Goal: Information Seeking & Learning: Check status

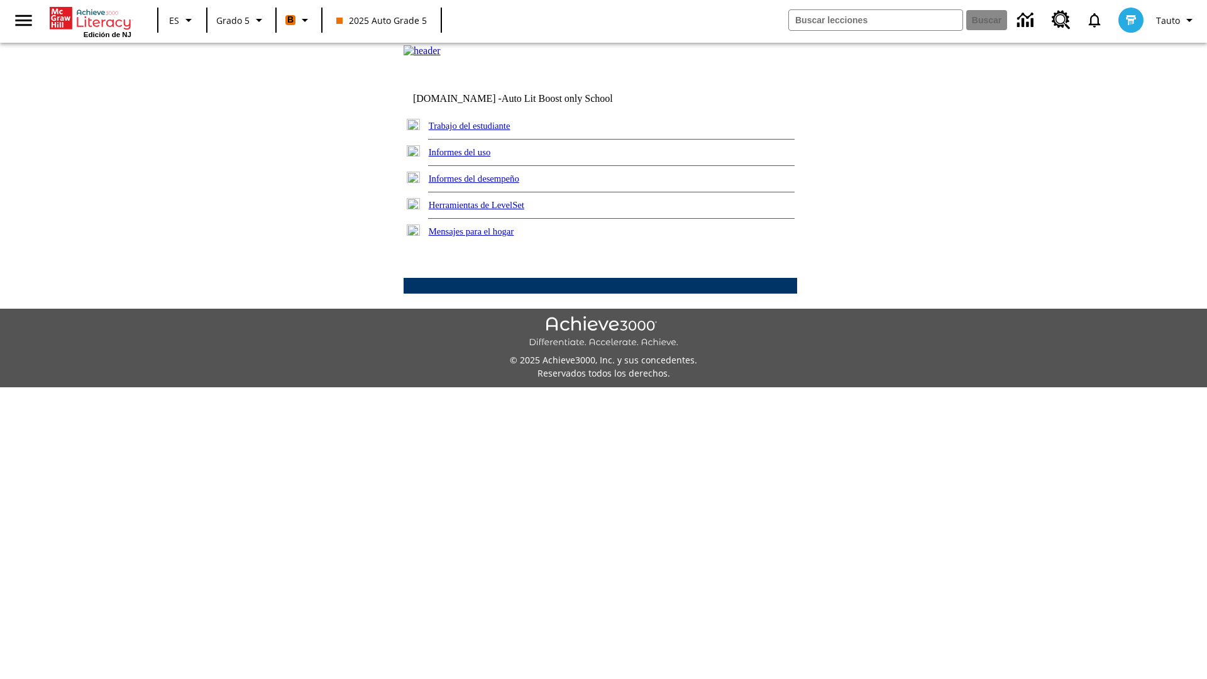
click at [490, 184] on link "Informes del desempeño" at bounding box center [474, 179] width 91 height 10
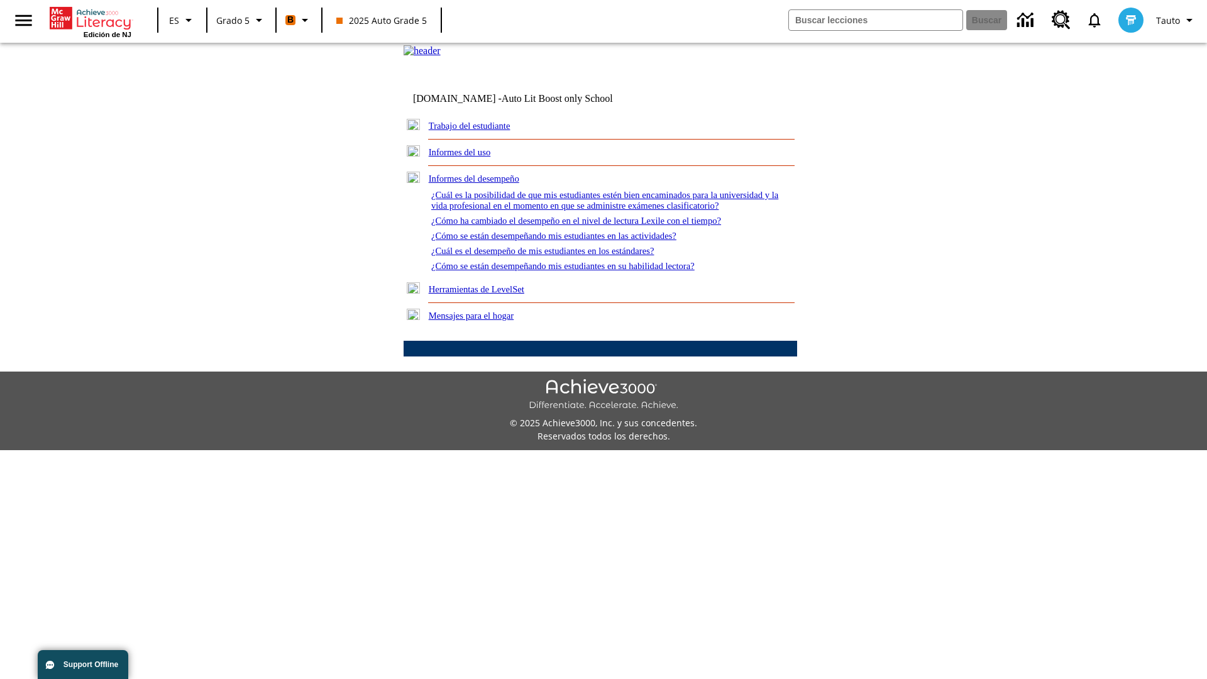
click at [585, 271] on link "¿Cómo se están desempeñando mis estudiantes en su habilidad lectora?" at bounding box center [562, 266] width 263 height 10
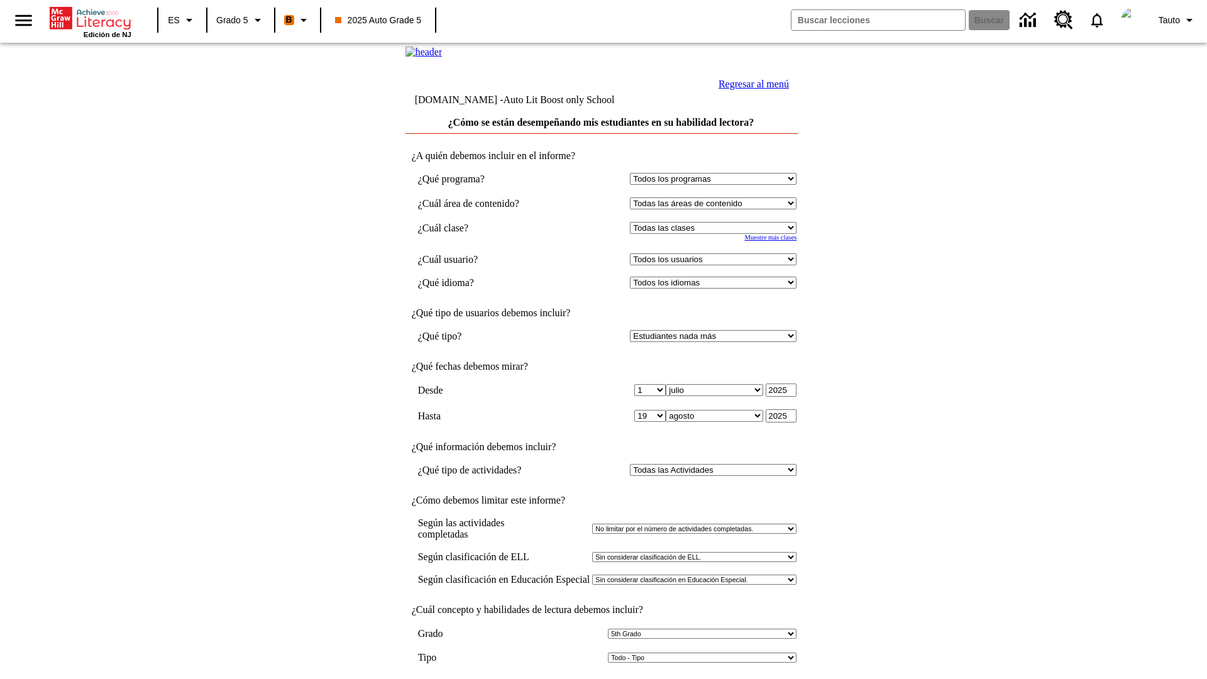
click at [715, 234] on select "Seleccionar una clase: Todas las clases 2025 Auto Grade 5 OL 2025 Auto Grade 6" at bounding box center [713, 228] width 167 height 12
select select "11133131"
click at [715, 264] on select "Todos los usuarios Cat, Sautoen Cat, Sautoes Cat, Sautoss Donotlogin, Sautoen T…" at bounding box center [712, 258] width 167 height 12
select select "21437107"
click at [601, 678] on input "Ver Informe" at bounding box center [600, 692] width 58 height 14
